Goal: Find contact information: Find contact information

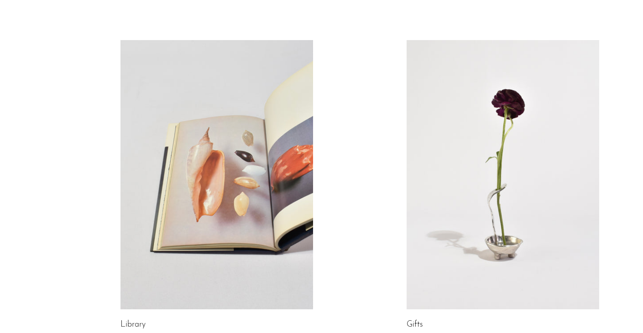
scroll to position [554, 0]
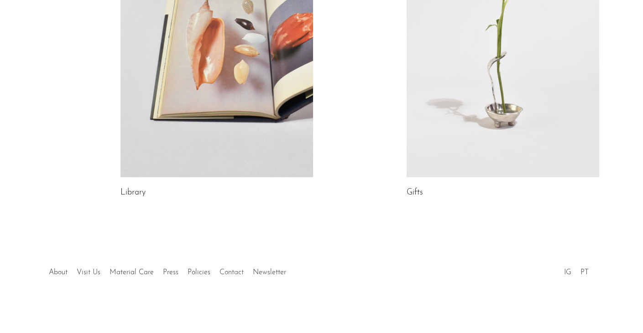
click at [230, 273] on link "Contact" at bounding box center [231, 272] width 24 height 7
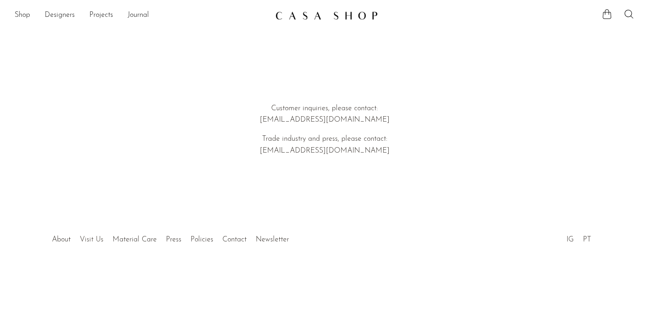
click at [88, 240] on link "Visit Us" at bounding box center [92, 239] width 24 height 7
